Goal: Transaction & Acquisition: Purchase product/service

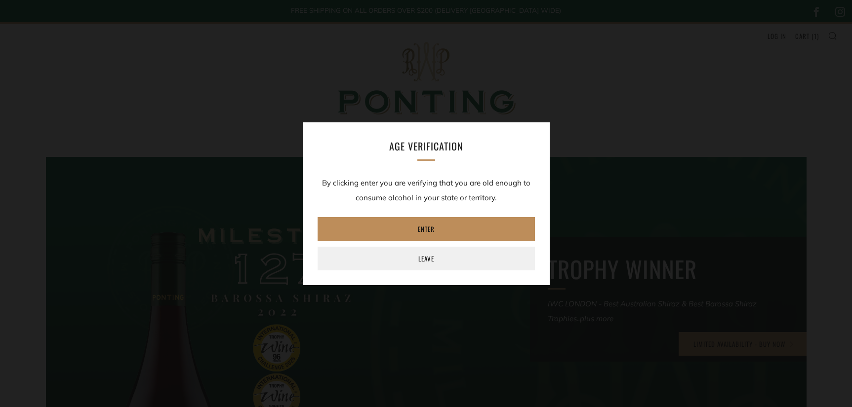
click at [440, 232] on link "Enter" at bounding box center [426, 229] width 217 height 24
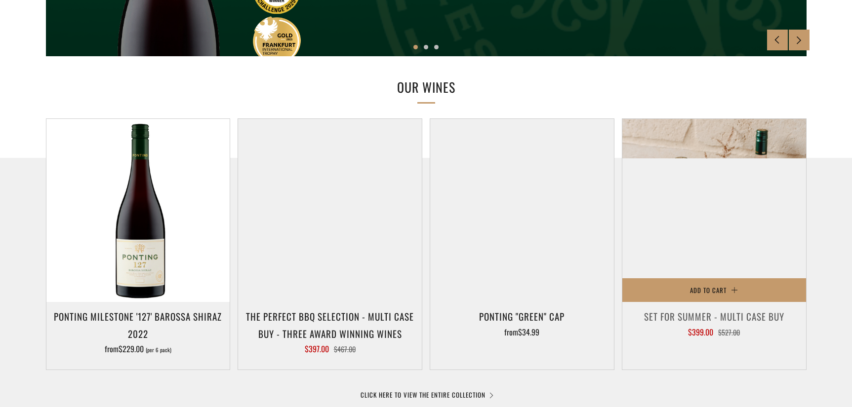
scroll to position [497, 0]
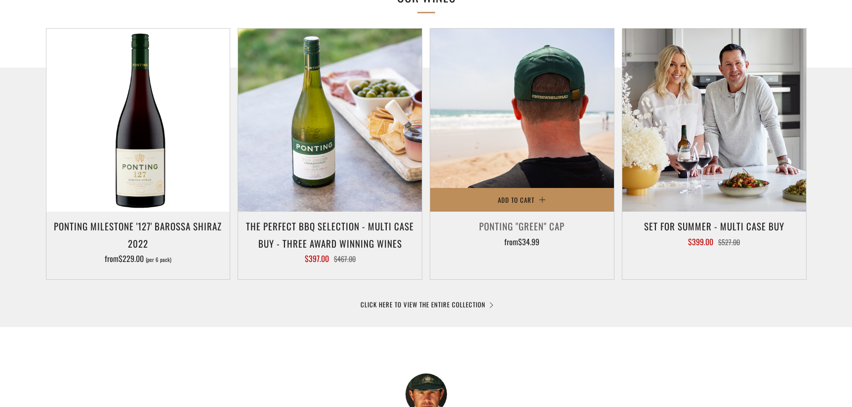
click at [524, 199] on span "Add to Cart" at bounding box center [516, 200] width 37 height 10
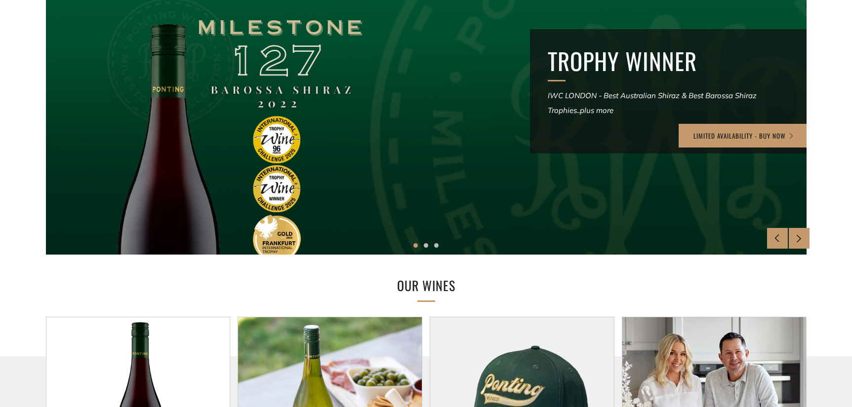
scroll to position [0, 0]
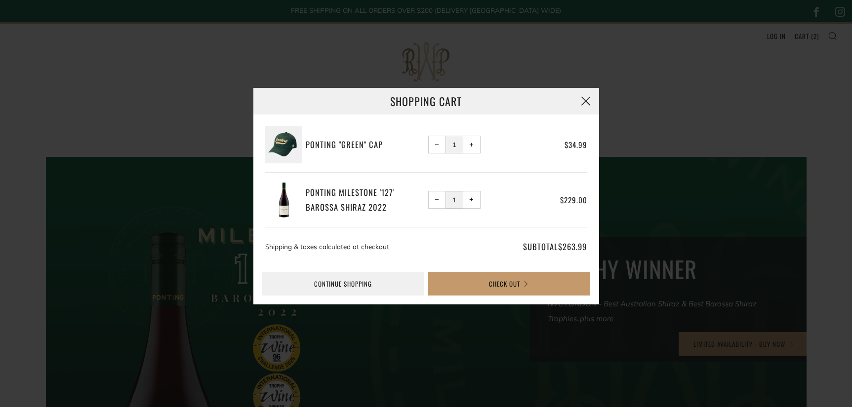
click at [585, 101] on button "button" at bounding box center [585, 101] width 27 height 27
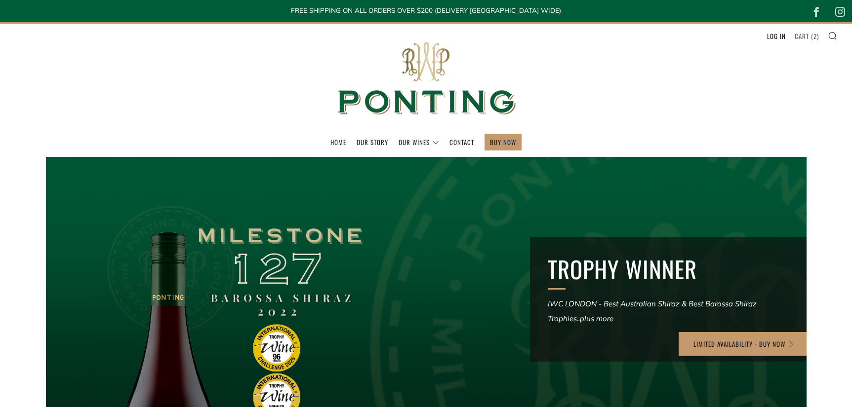
click at [802, 40] on link "Cart ( 2 )" at bounding box center [806, 36] width 24 height 16
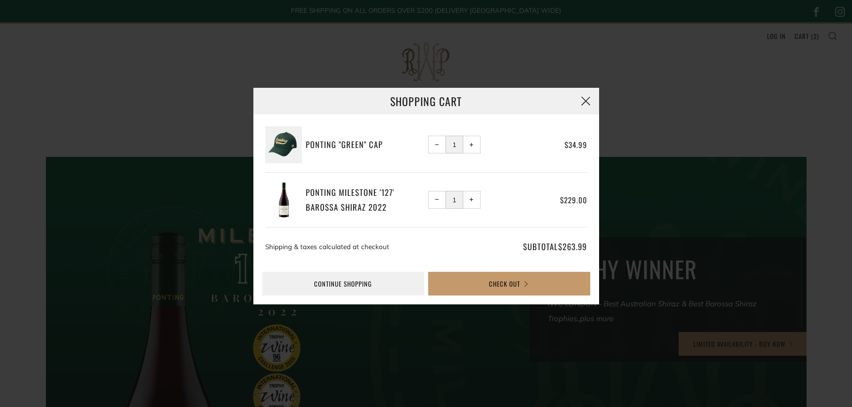
click at [590, 106] on button "button" at bounding box center [585, 101] width 27 height 27
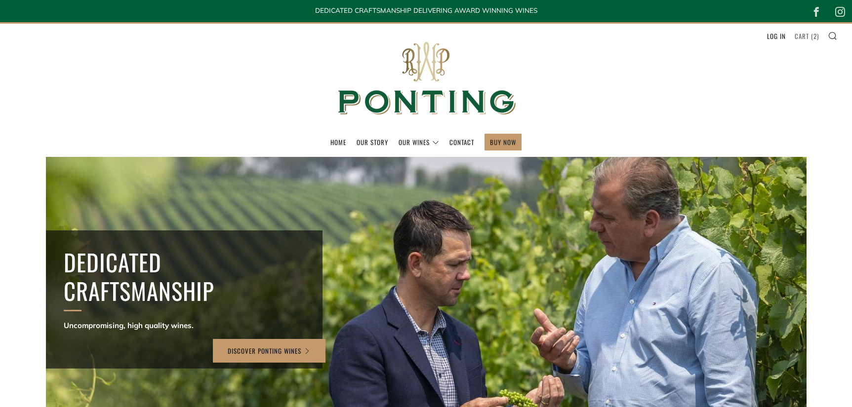
click at [809, 35] on link "Cart ( 2 )" at bounding box center [806, 36] width 24 height 16
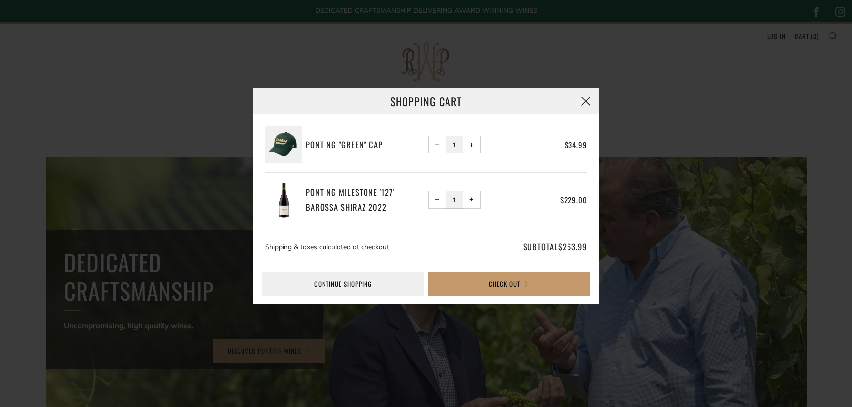
click at [584, 99] on button "button" at bounding box center [585, 101] width 27 height 27
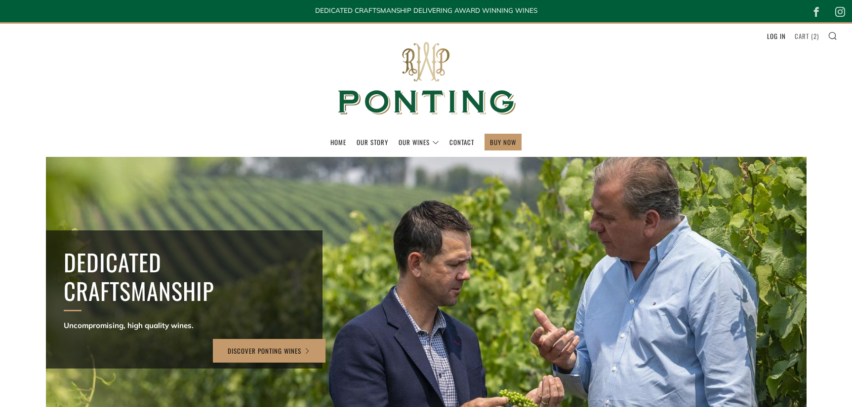
click at [814, 35] on span "2" at bounding box center [814, 36] width 3 height 10
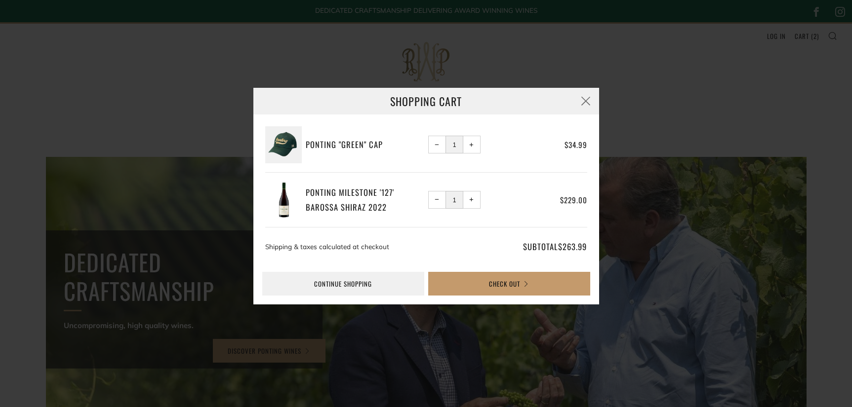
drag, startPoint x: 683, startPoint y: 119, endPoint x: 699, endPoint y: 87, distance: 35.1
click at [683, 119] on div "Shopping Cart Ponting "Green" Cap − 1 + $34.99 − 1 +" at bounding box center [426, 203] width 852 height 243
